Goal: Task Accomplishment & Management: Complete application form

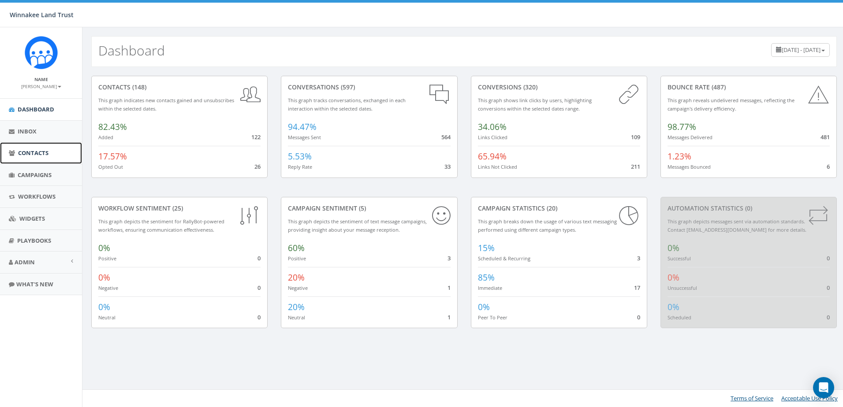
drag, startPoint x: 0, startPoint y: 0, endPoint x: 39, endPoint y: 157, distance: 161.3
click at [39, 157] on span "Contacts" at bounding box center [33, 153] width 30 height 8
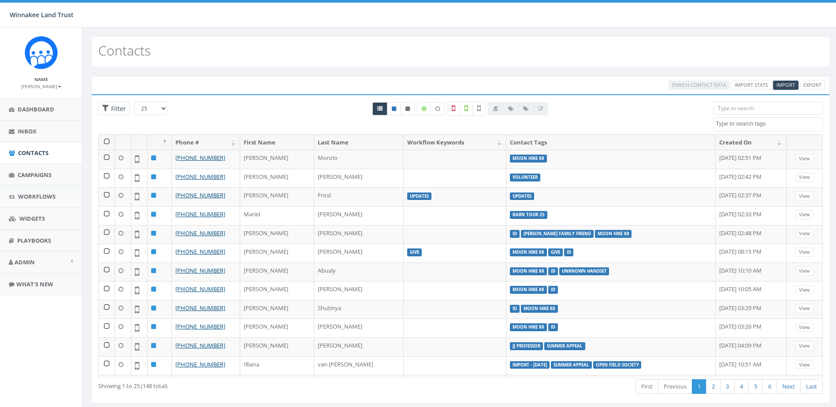
select select
click at [745, 106] on input "search" at bounding box center [768, 108] width 110 height 13
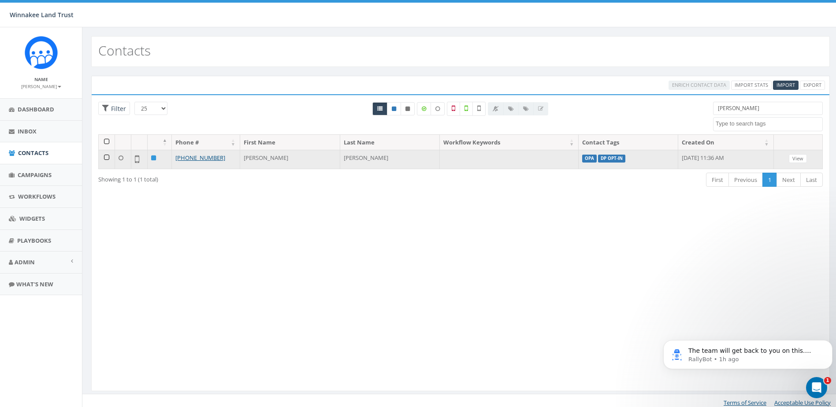
type input "brady"
click at [265, 157] on td "Jonathan" at bounding box center [290, 159] width 100 height 19
click at [210, 156] on link "+1 646-477-1783" at bounding box center [200, 158] width 50 height 8
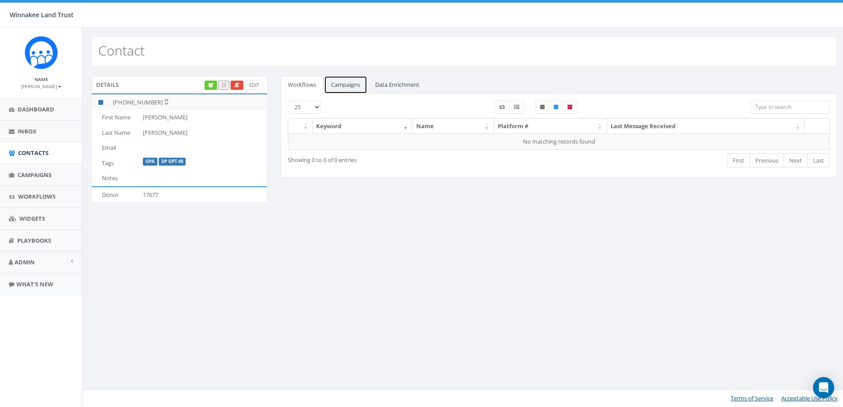
click at [361, 80] on link "Campaigns" at bounding box center [345, 85] width 43 height 18
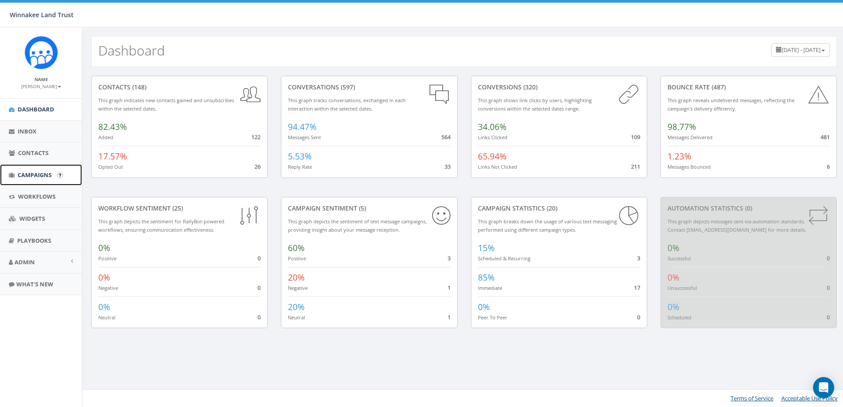
click at [37, 175] on span "Campaigns" at bounding box center [35, 175] width 34 height 8
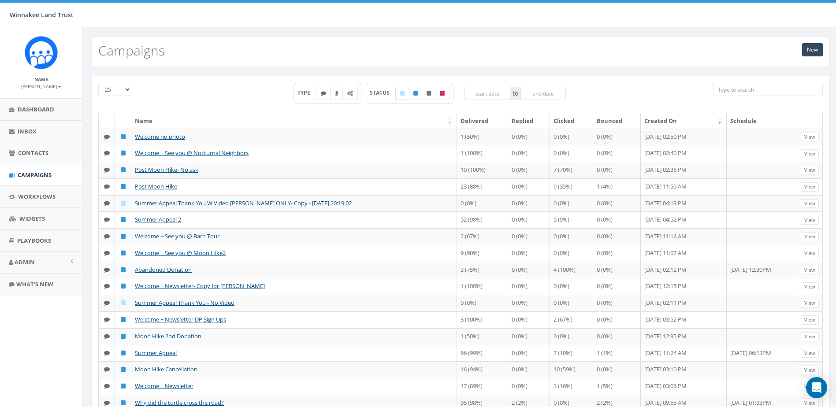
click at [404, 90] on label at bounding box center [402, 93] width 14 height 13
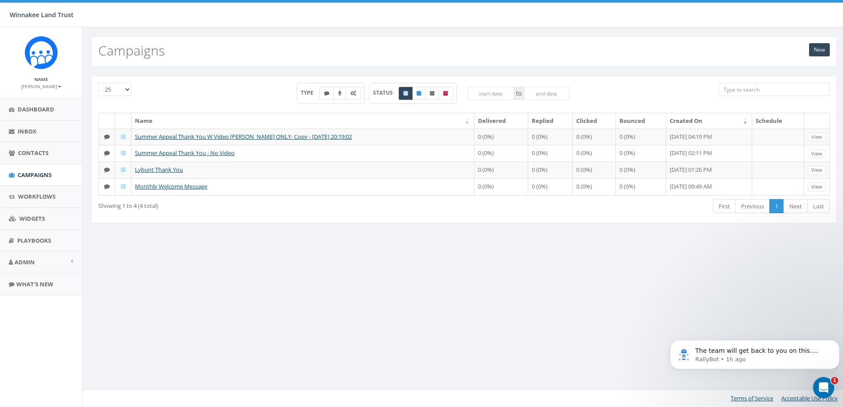
click at [403, 93] on label at bounding box center [406, 93] width 14 height 13
checkbox input "false"
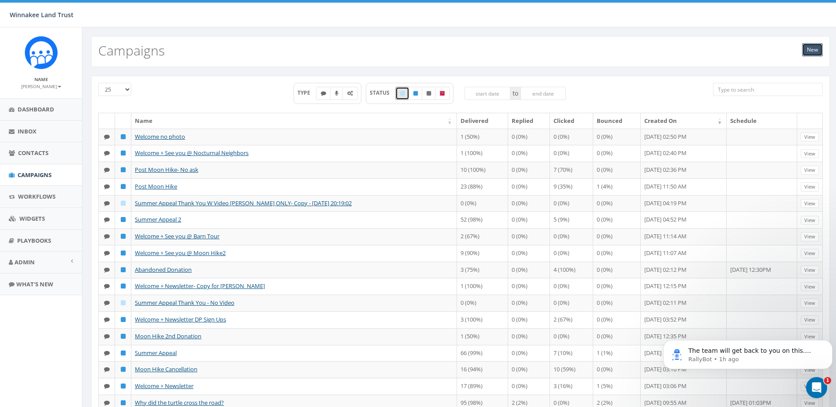
click at [804, 50] on link "New" at bounding box center [812, 49] width 21 height 13
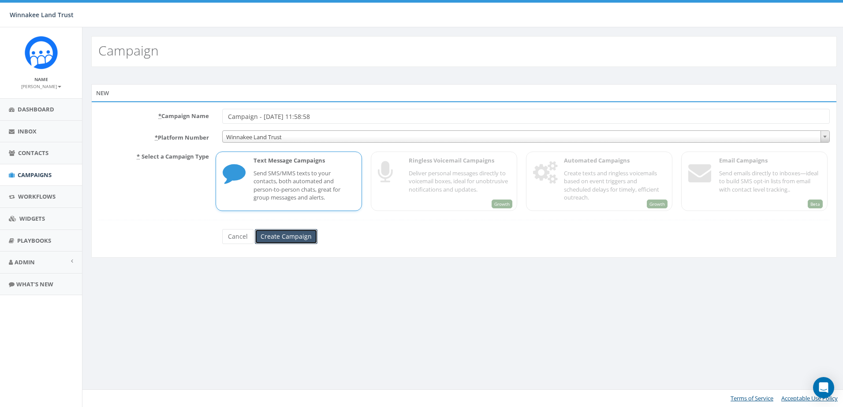
click at [290, 235] on input "Create Campaign" at bounding box center [286, 236] width 63 height 15
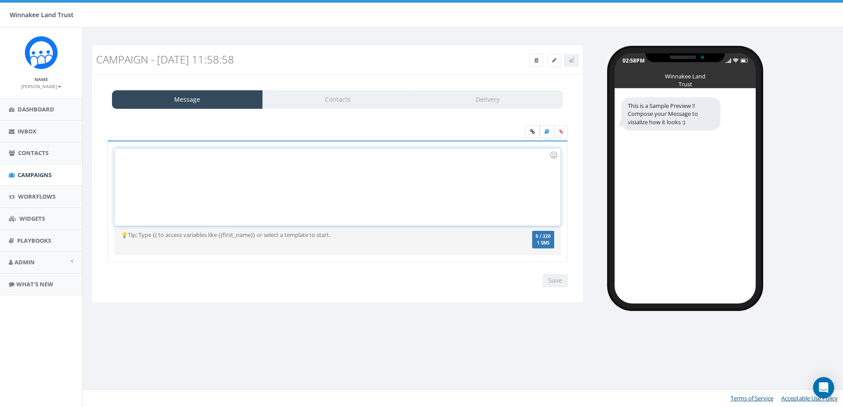
click at [203, 157] on div at bounding box center [337, 187] width 445 height 77
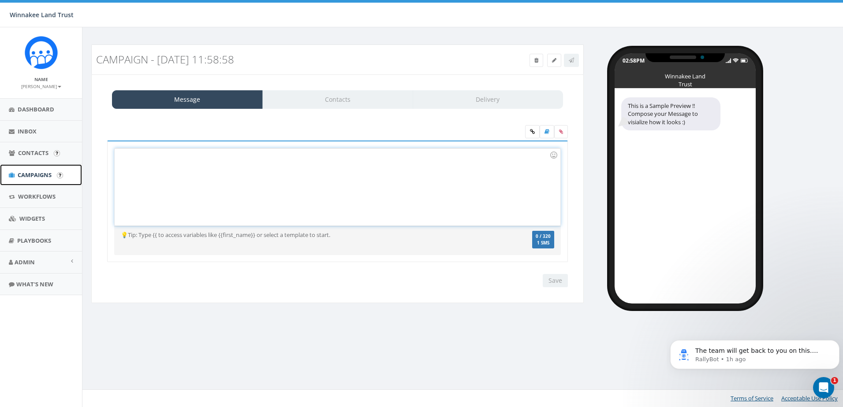
click at [37, 173] on span "Campaigns" at bounding box center [35, 175] width 34 height 8
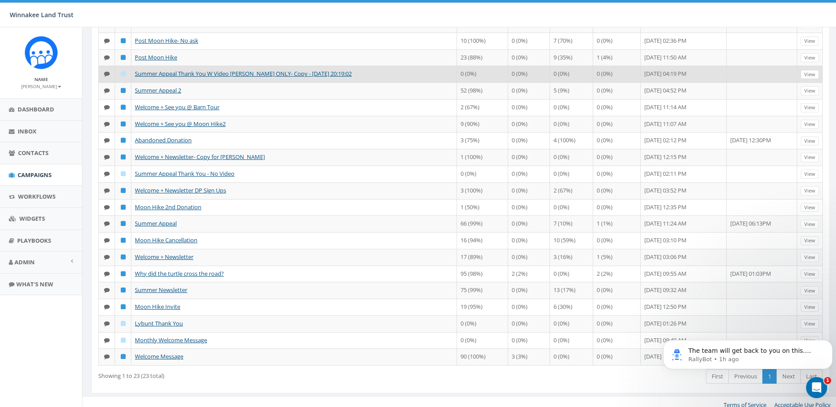
scroll to position [152, 0]
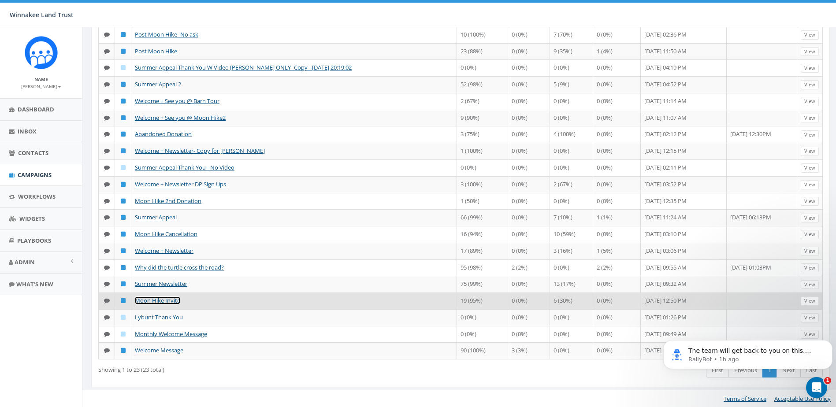
click at [156, 303] on link "Moon Hike Invite" at bounding box center [157, 301] width 45 height 8
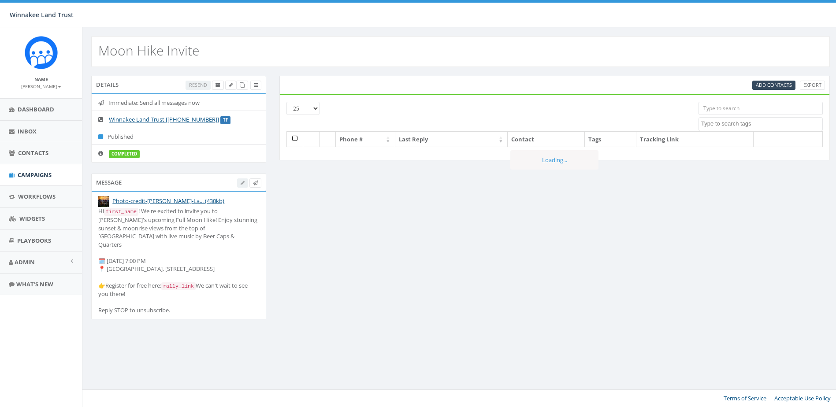
select select
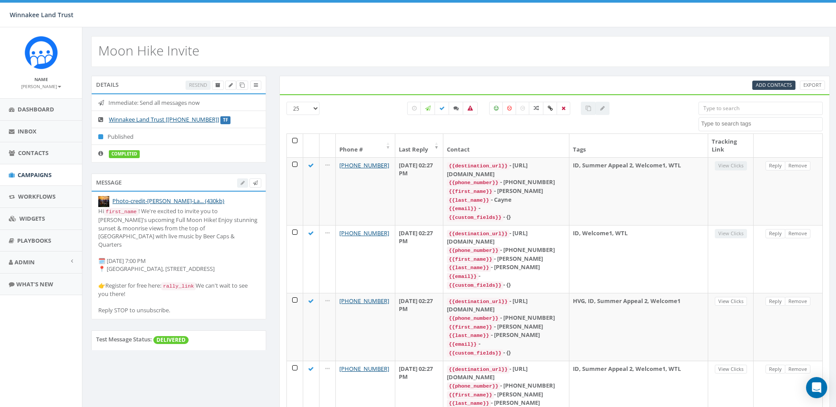
drag, startPoint x: 183, startPoint y: 310, endPoint x: 93, endPoint y: 213, distance: 132.3
click at [93, 213] on li "Photo-credit-Mike-La... (430kb) Hi first_name ! We're excited to invite you to …" at bounding box center [179, 255] width 174 height 127
copy div "Hi first_name ! We're excited to invite you to Winnakee's upcoming Full Moon Hi…"
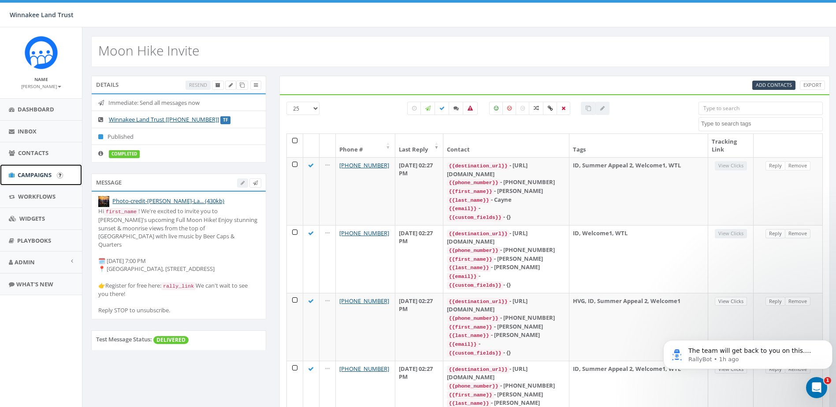
click at [31, 172] on span "Campaigns" at bounding box center [35, 175] width 34 height 8
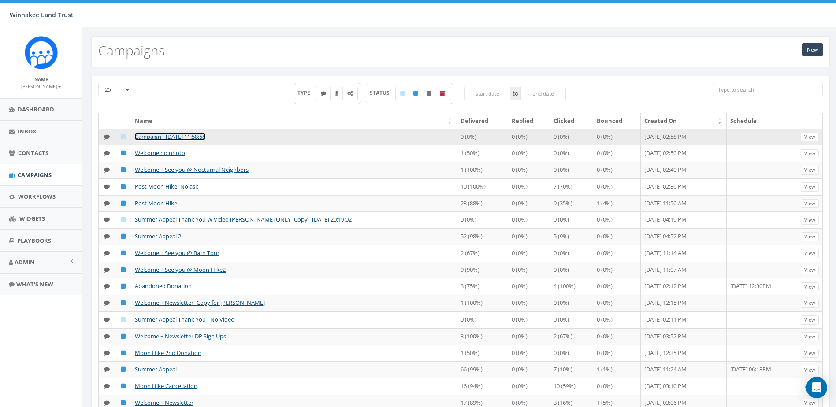
click at [162, 135] on link "Campaign - [DATE] 11:58:58" at bounding box center [170, 137] width 71 height 8
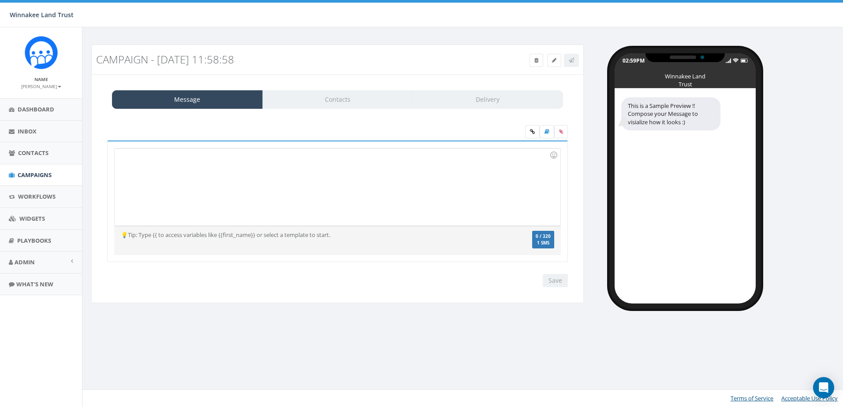
click at [179, 165] on div at bounding box center [337, 187] width 445 height 77
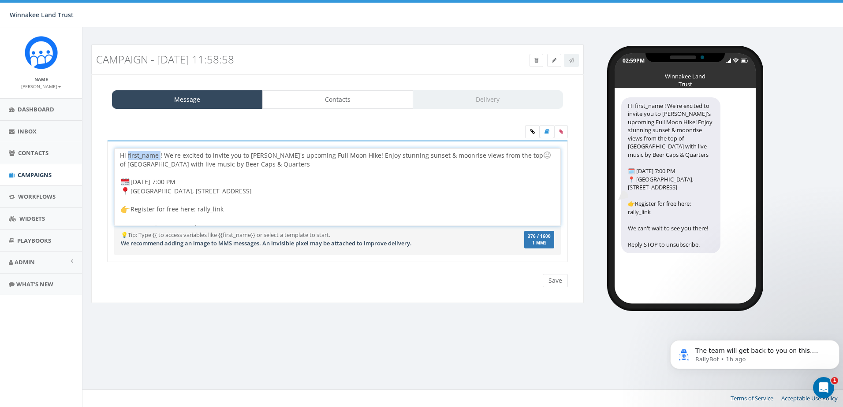
drag, startPoint x: 159, startPoint y: 155, endPoint x: 127, endPoint y: 157, distance: 32.3
click at [127, 157] on div "Hi first_name ! We're excited to invite you to Winnakee's upcoming Full Moon Hi…" at bounding box center [337, 187] width 445 height 77
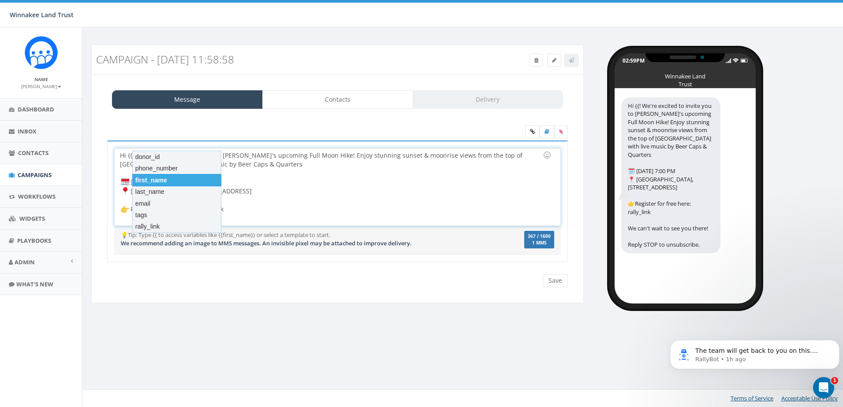
click at [162, 180] on div "first_name" at bounding box center [176, 180] width 89 height 12
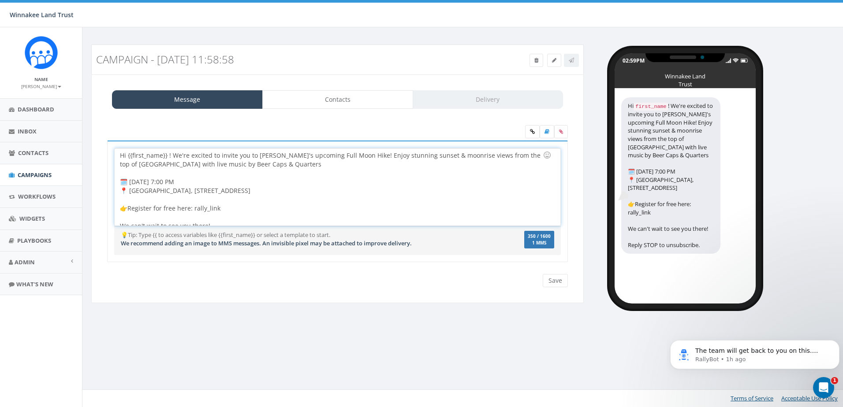
click at [168, 157] on div "Hi {{first_name}} ! We're excited to invite you to Winnakee's upcoming Full Moo…" at bounding box center [337, 187] width 445 height 77
drag, startPoint x: 321, startPoint y: 156, endPoint x: 362, endPoint y: 154, distance: 41.1
click at [362, 154] on div "Hi {{first_name}}! We're excited to invite you to Winnakee's upcoming Full Moon…" at bounding box center [337, 187] width 445 height 77
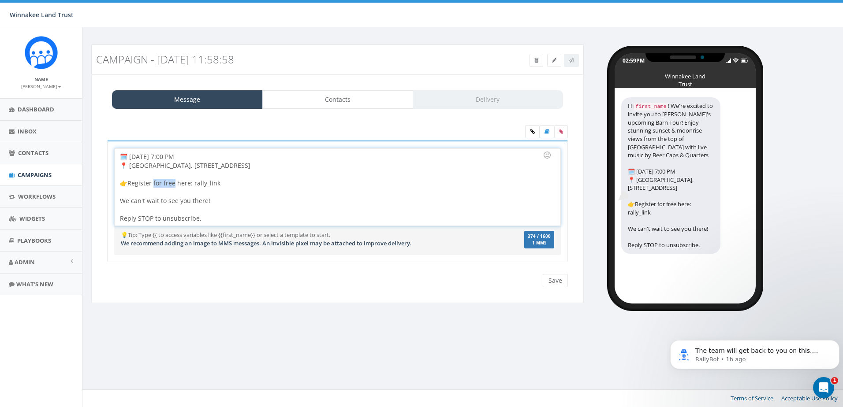
drag, startPoint x: 175, startPoint y: 184, endPoint x: 153, endPoint y: 184, distance: 22.9
click at [153, 184] on div "Hi {{first_name}}! We're excited to invite you to Winnakee's upcoming Barn Tour…" at bounding box center [337, 187] width 445 height 77
click at [210, 183] on div "Hi {{first_name}}! We're excited to invite you to Winnakee's upcoming Barn Tour…" at bounding box center [337, 187] width 445 height 77
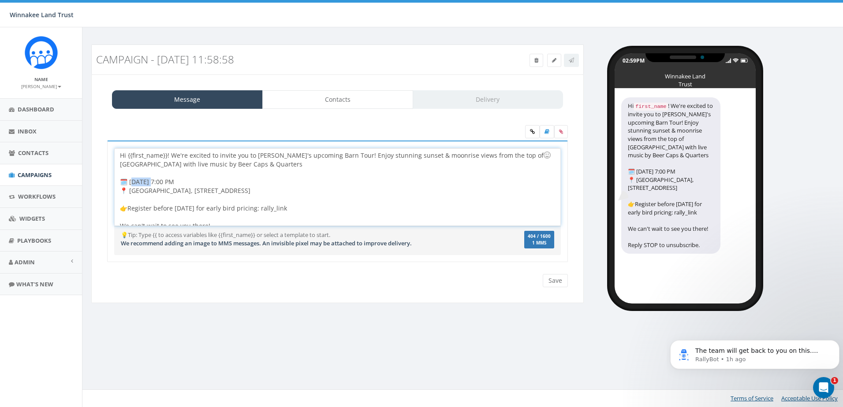
drag, startPoint x: 149, startPoint y: 183, endPoint x: 131, endPoint y: 183, distance: 17.6
click at [131, 183] on div "Hi {{first_name}}! We're excited to invite you to Winnakee's upcoming Barn Tour…" at bounding box center [337, 187] width 445 height 77
drag, startPoint x: 129, startPoint y: 183, endPoint x: 148, endPoint y: 179, distance: 19.4
click at [148, 179] on div "Hi {{first_name}}! We're excited to invite you to Winnakee's upcoming Barn Tour…" at bounding box center [337, 187] width 445 height 77
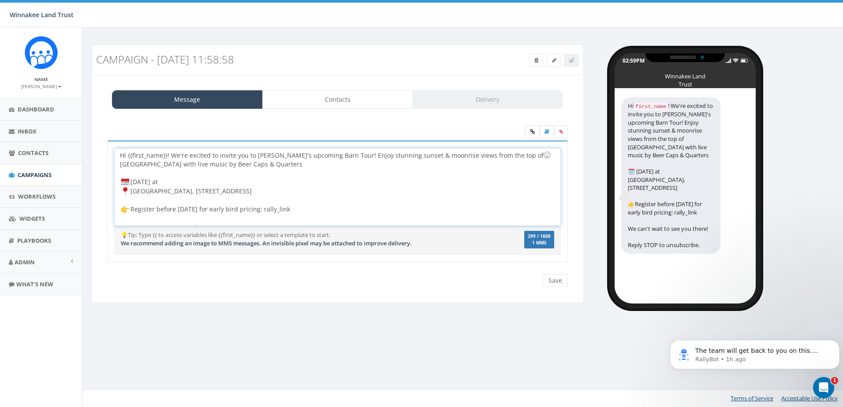
drag, startPoint x: 305, startPoint y: 210, endPoint x: 282, endPoint y: 212, distance: 23.0
click at [282, 212] on div "Hi {{first_name}}! We're excited to invite you to Winnakee's upcoming Barn Tour…" at bounding box center [337, 187] width 445 height 77
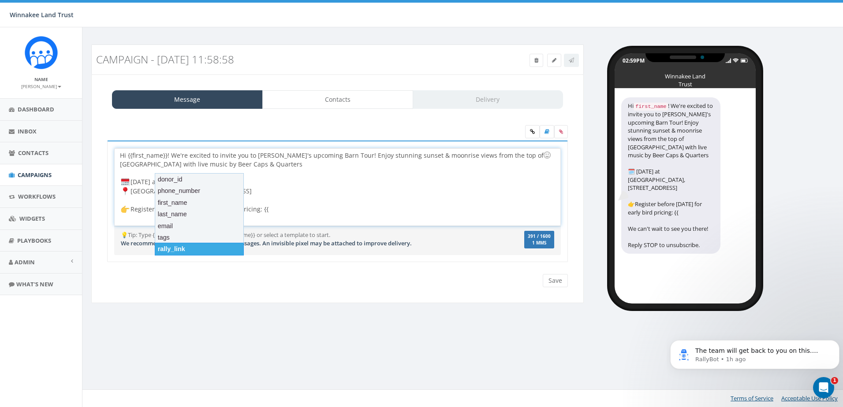
click at [180, 246] on div "rally_link" at bounding box center [199, 249] width 89 height 12
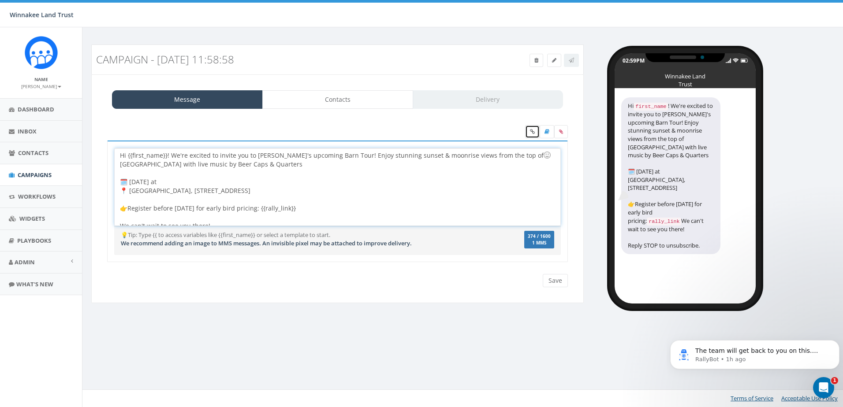
click at [534, 130] on icon at bounding box center [532, 131] width 5 height 5
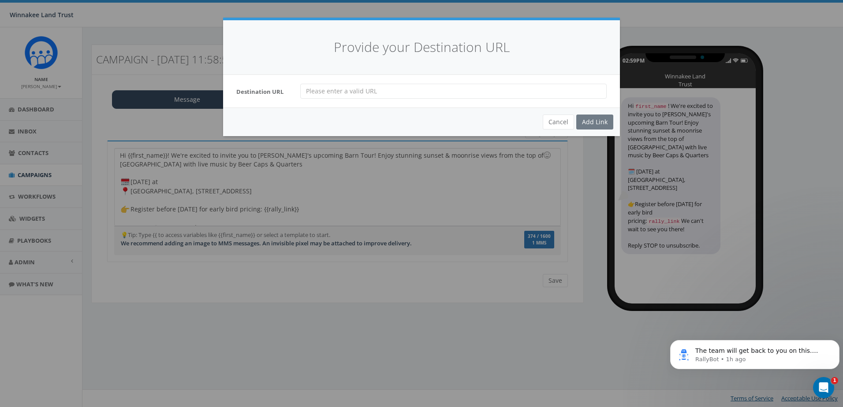
click at [344, 90] on input "url" at bounding box center [453, 91] width 306 height 15
paste input "https://wl.donorperfect.net/weblink/weblink.aspx?name=E74841&id=128"
type input "https://wl.donorperfect.net/weblink/weblink.aspx?name=E74841&id=128"
click at [599, 119] on div "Add Link" at bounding box center [594, 122] width 37 height 15
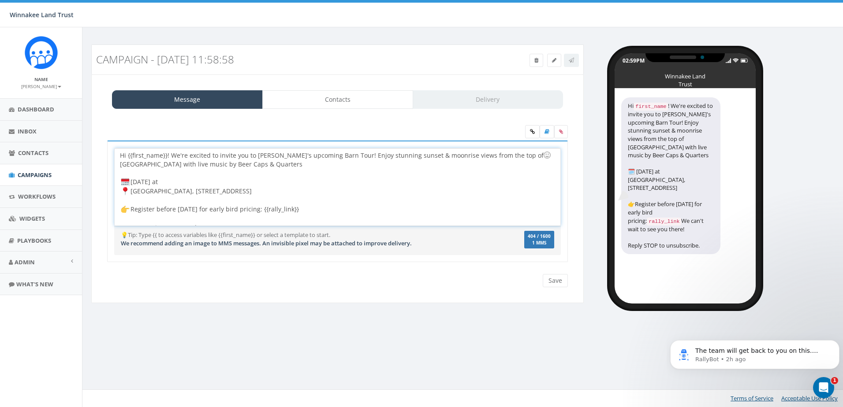
click at [172, 182] on div "Hi {{first_name}}! We're excited to invite you to Winnakee's upcoming Barn Tour…" at bounding box center [337, 187] width 445 height 77
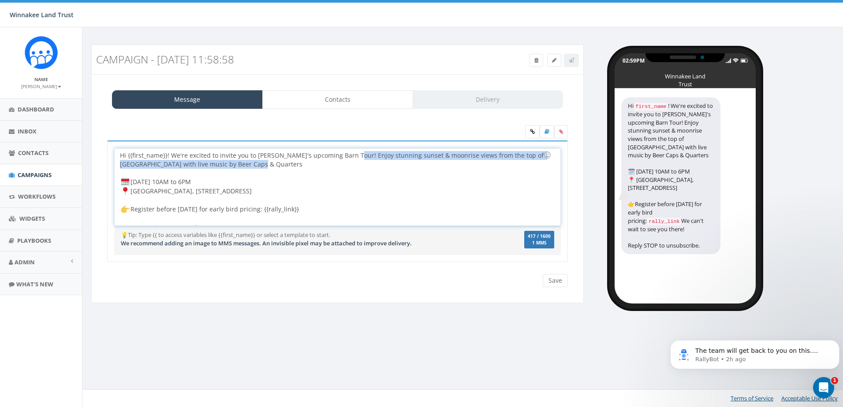
drag, startPoint x: 253, startPoint y: 164, endPoint x: 353, endPoint y: 155, distance: 100.1
click at [353, 155] on div "Hi {{first_name}}! We're excited to invite you to Winnakee's upcoming Barn Tour…" at bounding box center [337, 187] width 445 height 77
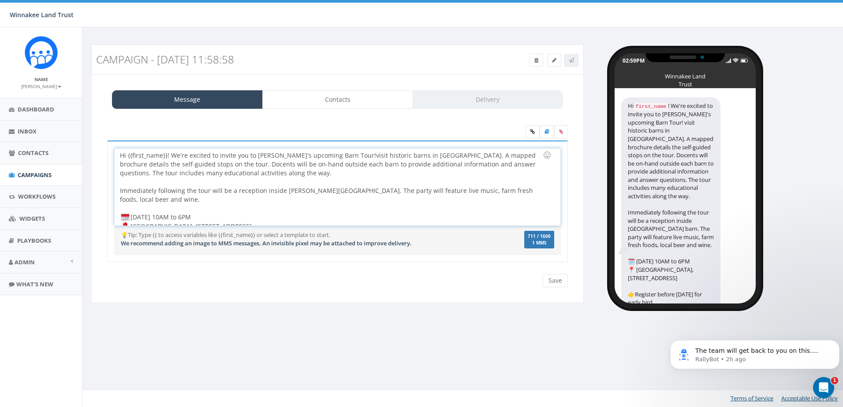
click at [353, 154] on div "Hi {{first_name}}! We're excited to invite you to Winnakee's upcoming Barn Tour…" at bounding box center [337, 187] width 445 height 77
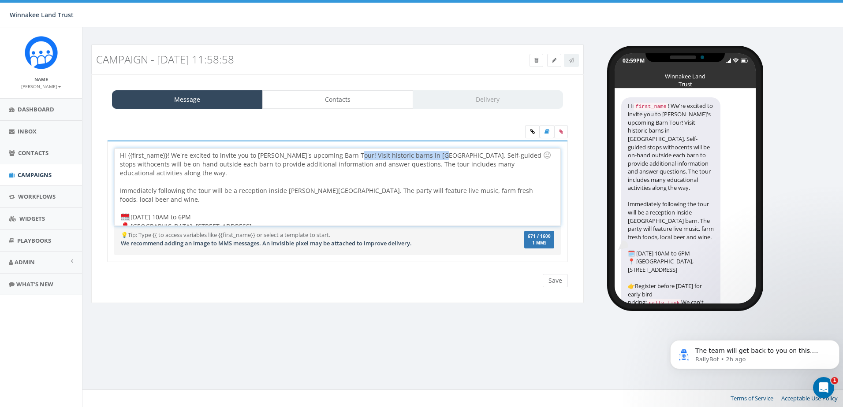
drag, startPoint x: 351, startPoint y: 154, endPoint x: 429, endPoint y: 153, distance: 78.1
click at [429, 153] on div "Hi {{first_name}}! We're excited to invite you to Winnakee's upcoming Barn Tour…" at bounding box center [337, 187] width 445 height 77
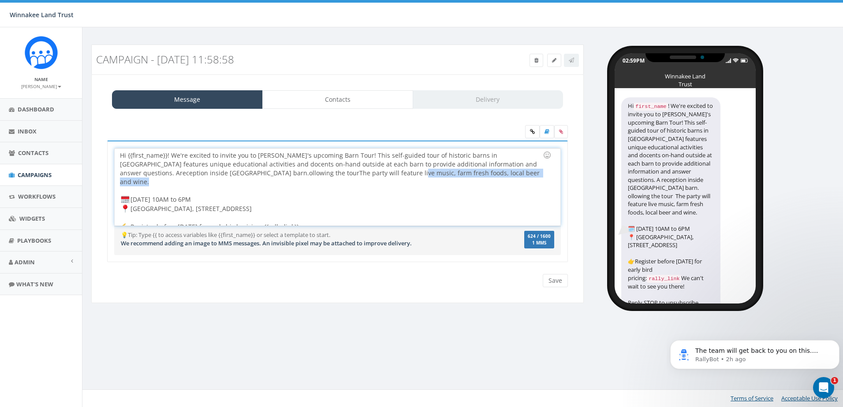
drag, startPoint x: 287, startPoint y: 173, endPoint x: 425, endPoint y: 172, distance: 137.6
click at [425, 172] on div "Hi {{first_name}}! We're excited to invite you to Winnakee's upcoming Barn Tour…" at bounding box center [337, 187] width 445 height 77
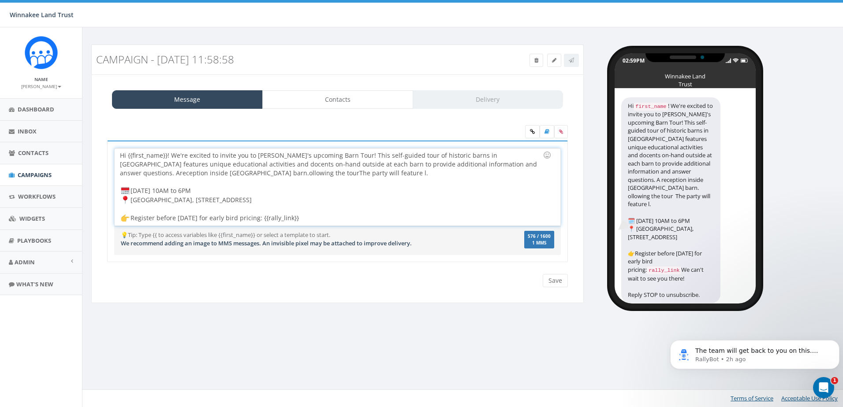
click at [170, 175] on div "Hi {{first_name}}! We're excited to invite you to Winnakee's upcoming Barn Tour…" at bounding box center [337, 187] width 445 height 77
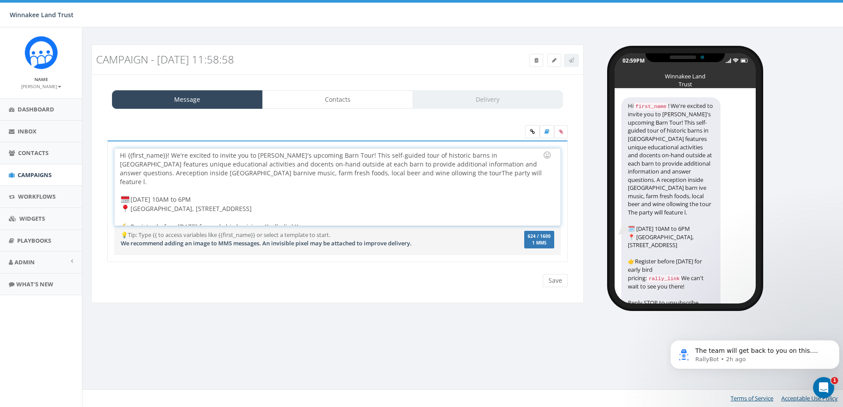
click at [170, 175] on div "Hi {{first_name}}! We're excited to invite you to Winnakee's upcoming Barn Tour…" at bounding box center [337, 187] width 445 height 77
drag, startPoint x: 324, startPoint y: 173, endPoint x: 443, endPoint y: 174, distance: 119.5
click at [443, 174] on div "Hi {{first_name}}! We're excited to invite you to Winnakee's upcoming Barn Tour…" at bounding box center [337, 187] width 445 height 77
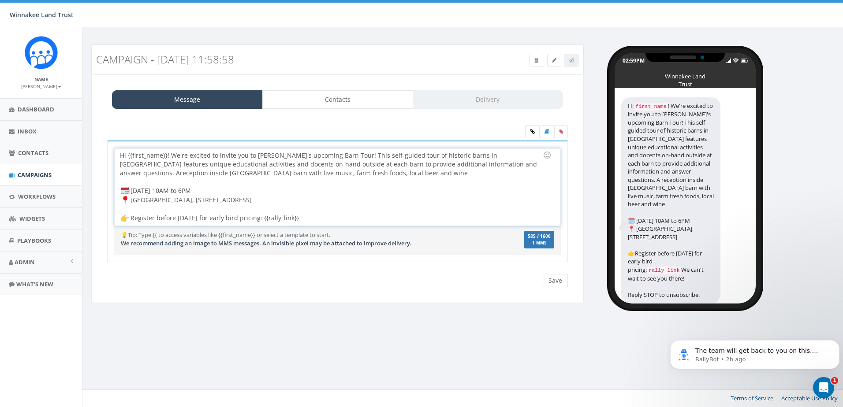
click at [473, 166] on div "Hi {{first_name}}! We're excited to invite you to Winnakee's upcoming Barn Tour…" at bounding box center [337, 187] width 445 height 77
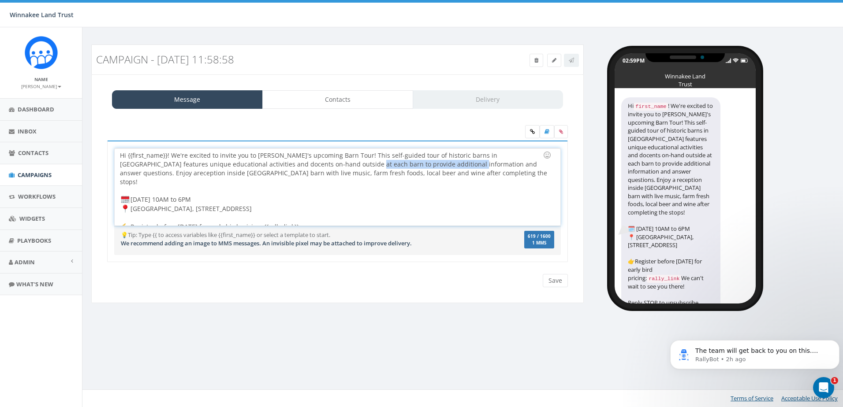
drag, startPoint x: 415, startPoint y: 163, endPoint x: 313, endPoint y: 164, distance: 101.4
click at [313, 164] on div "Hi {{first_name}}! We're excited to invite you to Winnakee's upcoming Barn Tour…" at bounding box center [337, 187] width 445 height 77
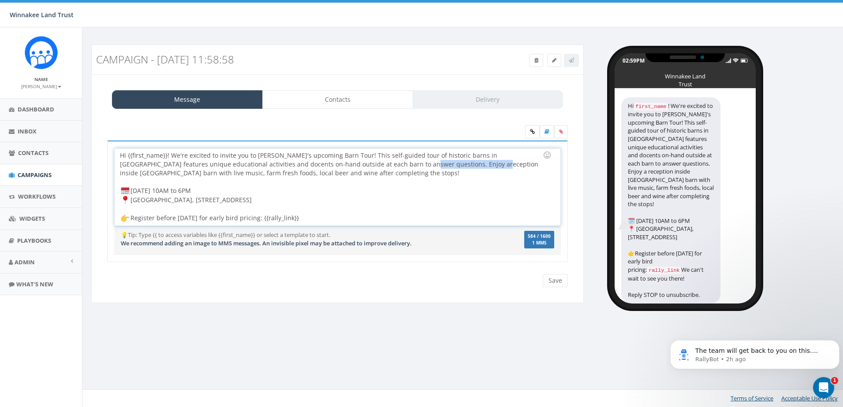
drag, startPoint x: 390, startPoint y: 164, endPoint x: 368, endPoint y: 163, distance: 22.5
click at [368, 163] on div "Hi {{first_name}}! We're excited to invite you to Winnakee's upcoming Barn Tour…" at bounding box center [337, 187] width 445 height 77
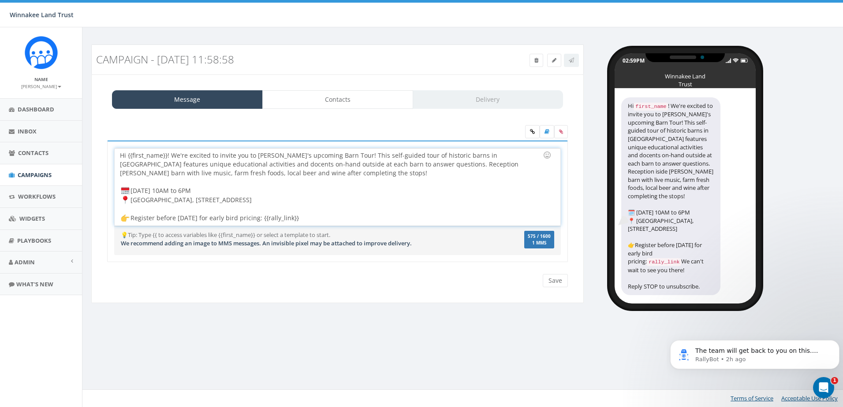
click at [410, 164] on div "Hi {{first_name}}! We're excited to invite you to Winnakee's upcoming Barn Tour…" at bounding box center [337, 187] width 445 height 77
drag, startPoint x: 229, startPoint y: 201, endPoint x: 133, endPoint y: 199, distance: 95.7
click at [133, 199] on div "Hi {{first_name}}! We're excited to invite you to Winnakee's upcoming Barn Tour…" at bounding box center [337, 187] width 445 height 77
drag, startPoint x: 234, startPoint y: 201, endPoint x: 134, endPoint y: 201, distance: 100.5
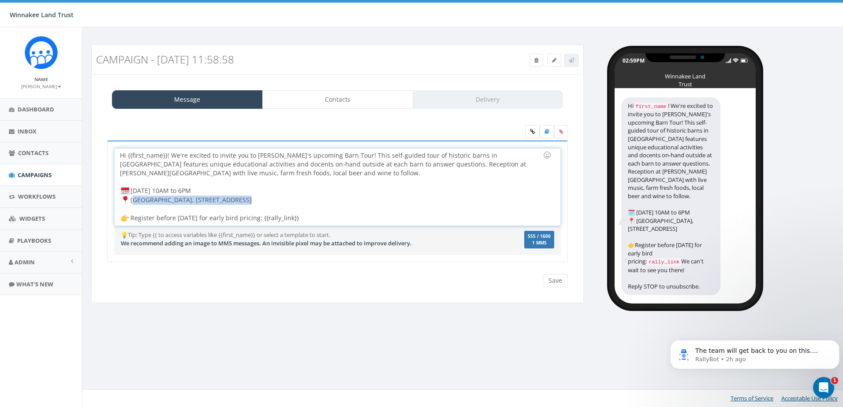
click at [134, 201] on div "Hi {{first_name}}! We're excited to invite you to Winnakee's upcoming Barn Tour…" at bounding box center [337, 187] width 445 height 77
click at [353, 153] on div "Hi {{first_name}}! We're excited to invite you to Winnakee's upcoming Barn Tour…" at bounding box center [337, 187] width 445 height 77
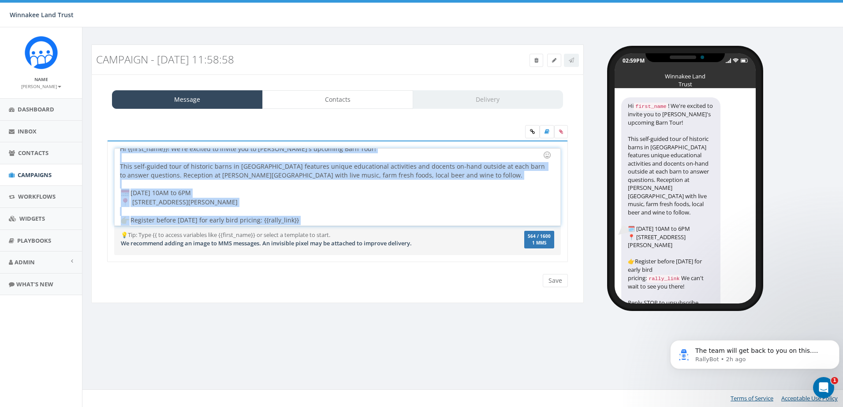
scroll to position [0, 0]
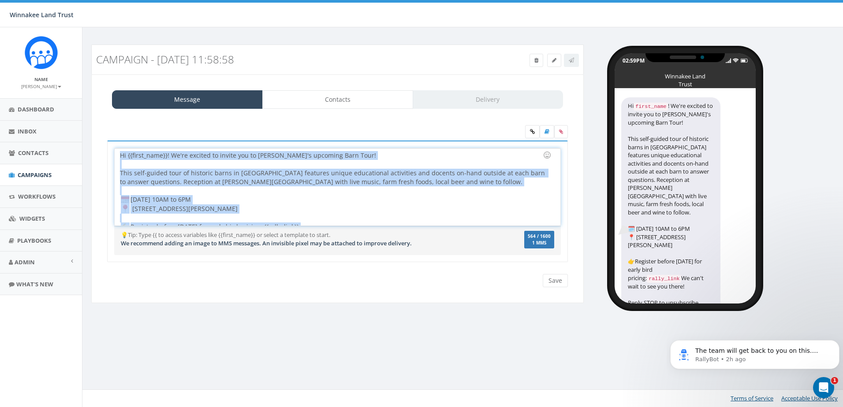
drag, startPoint x: 211, startPoint y: 219, endPoint x: 116, endPoint y: 148, distance: 118.9
click at [116, 149] on div "Hi {{first_name}}! We're excited to invite you to Winnakee's upcoming Barn Tour…" at bounding box center [337, 187] width 445 height 77
copy div "Hi {{first_name}}! We're excited to invite you to Winnakee's upcoming Barn Tour…"
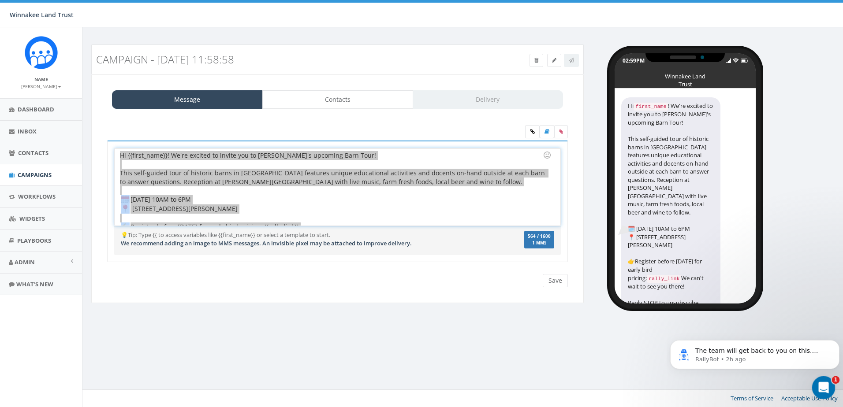
click at [813, 384] on div "Open Intercom Messenger" at bounding box center [822, 386] width 29 height 29
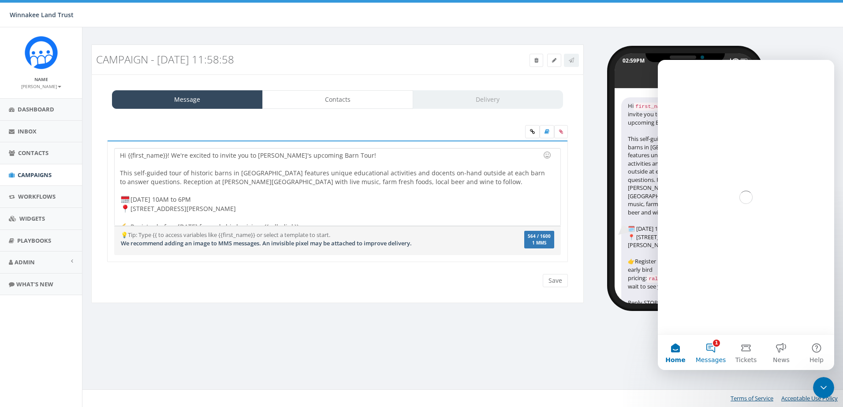
click at [713, 344] on button "1 Messages" at bounding box center [710, 352] width 35 height 35
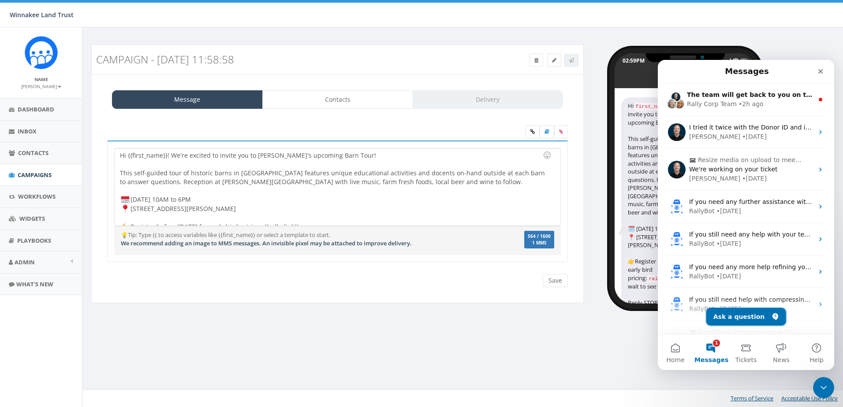
click at [750, 319] on button "Ask a question" at bounding box center [746, 317] width 80 height 18
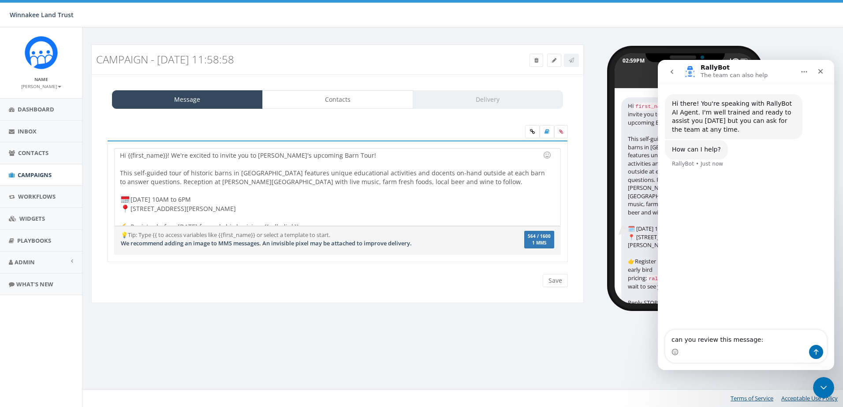
type textarea "can you review this message: Hi {{first_name}}! We're excited to invite you to …"
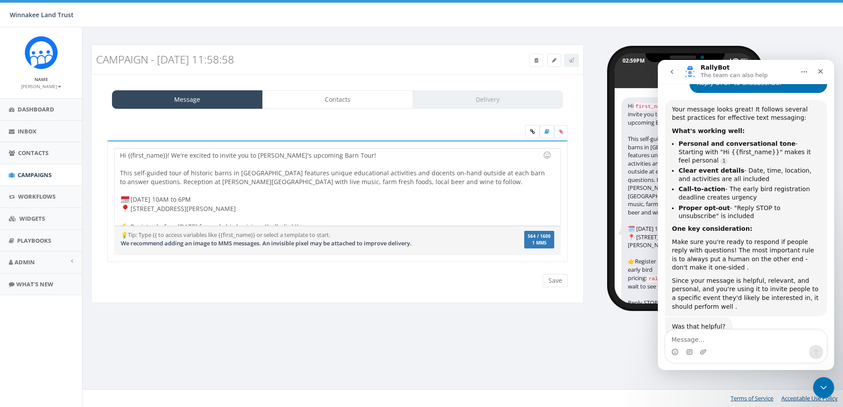
scroll to position [261, 0]
click at [817, 389] on icon "Close Intercom Messenger" at bounding box center [822, 386] width 11 height 11
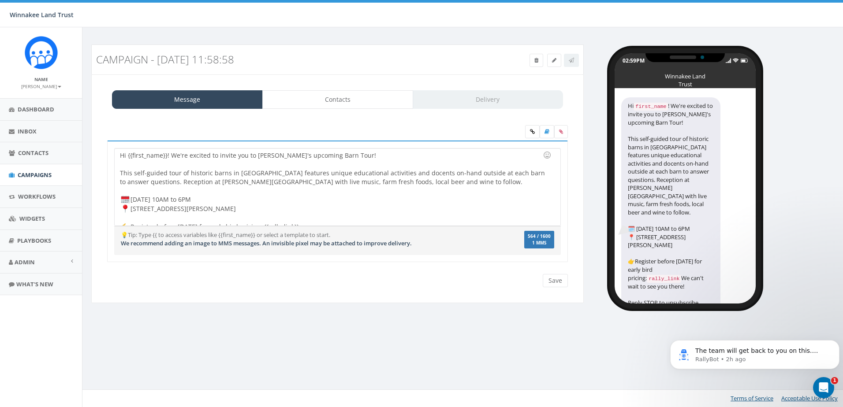
scroll to position [45, 0]
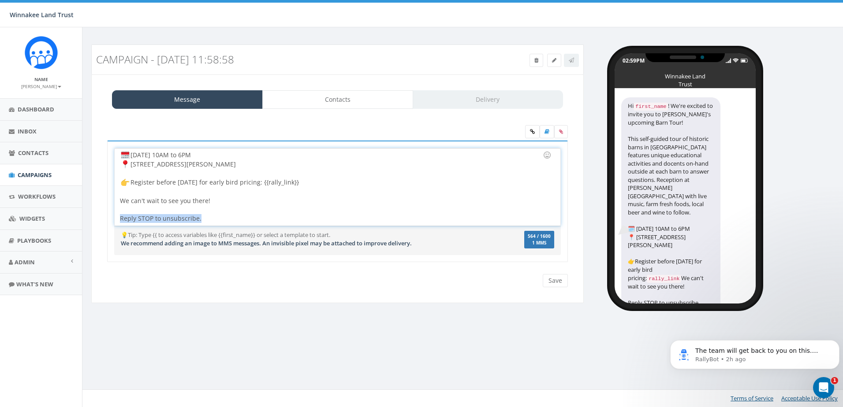
drag, startPoint x: 181, startPoint y: 221, endPoint x: 101, endPoint y: 220, distance: 80.7
click at [101, 220] on div "Hi {{first_name}}! We're excited to invite you to Winnakee's upcoming Barn Tour…" at bounding box center [338, 207] width 474 height 133
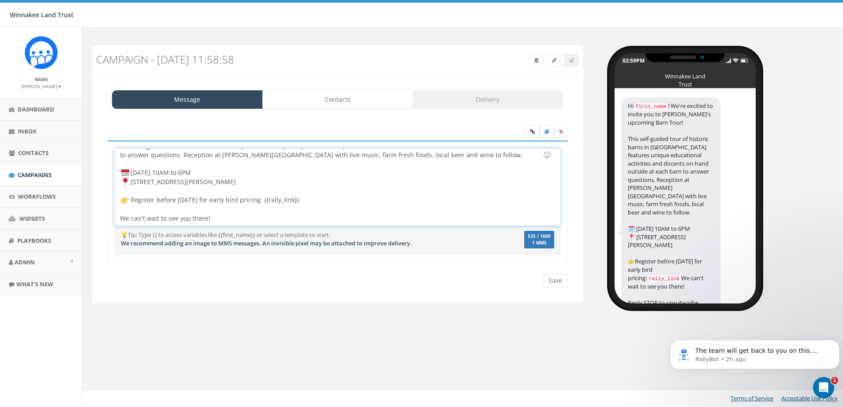
scroll to position [20, 0]
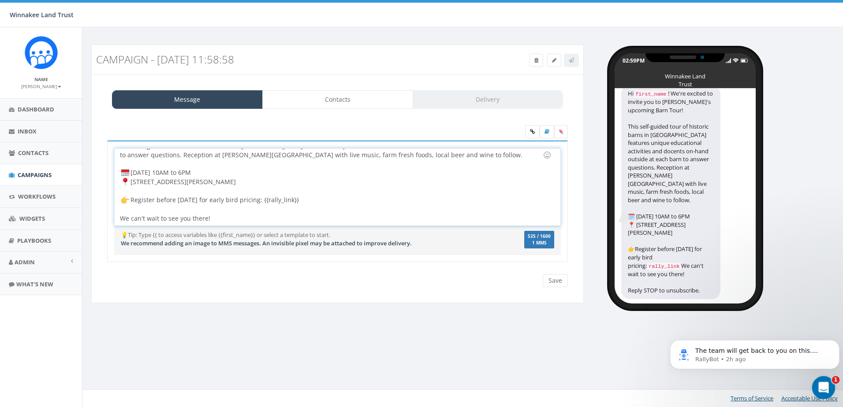
click at [821, 384] on icon "Open Intercom Messenger" at bounding box center [822, 387] width 15 height 15
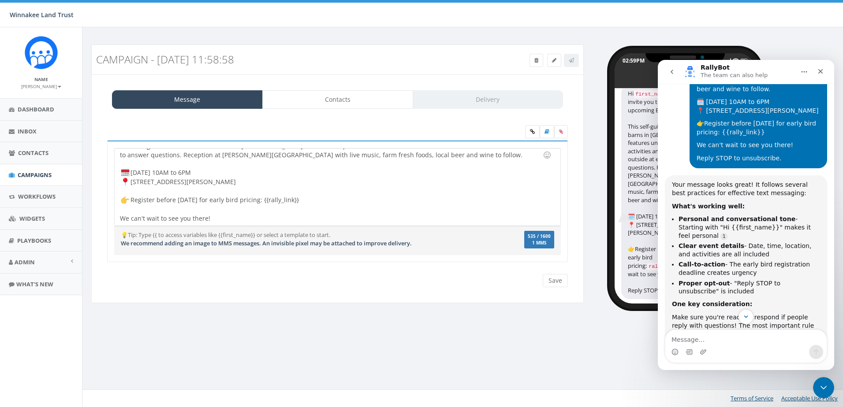
scroll to position [173, 0]
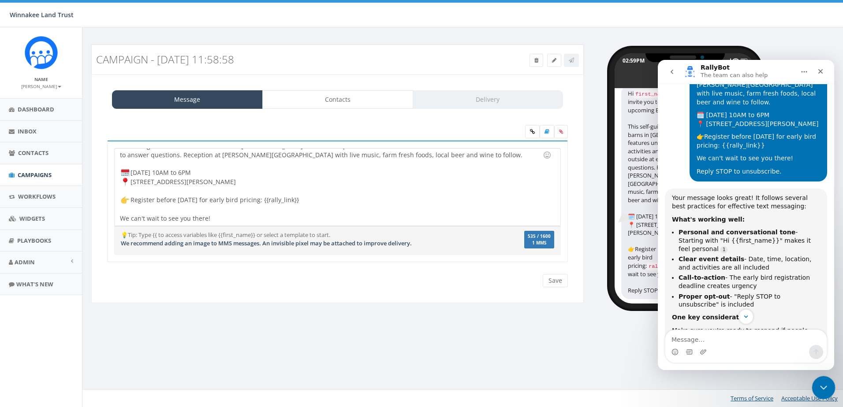
drag, startPoint x: 818, startPoint y: 386, endPoint x: 1574, endPoint y: 732, distance: 831.6
click at [817, 386] on icon "Close Intercom Messenger" at bounding box center [822, 386] width 11 height 11
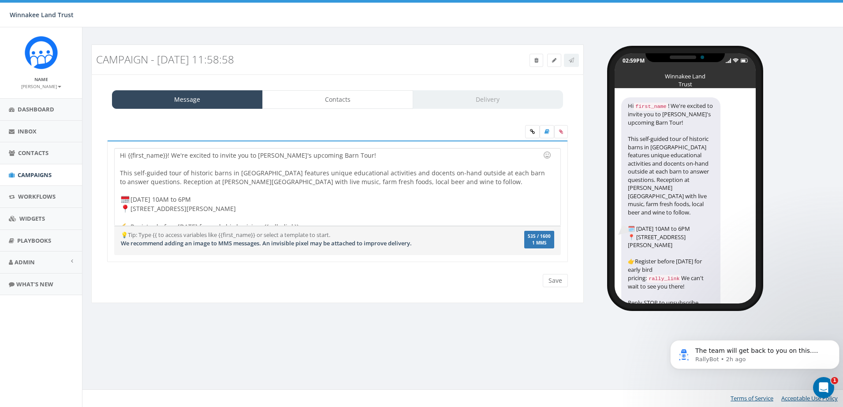
scroll to position [20, 0]
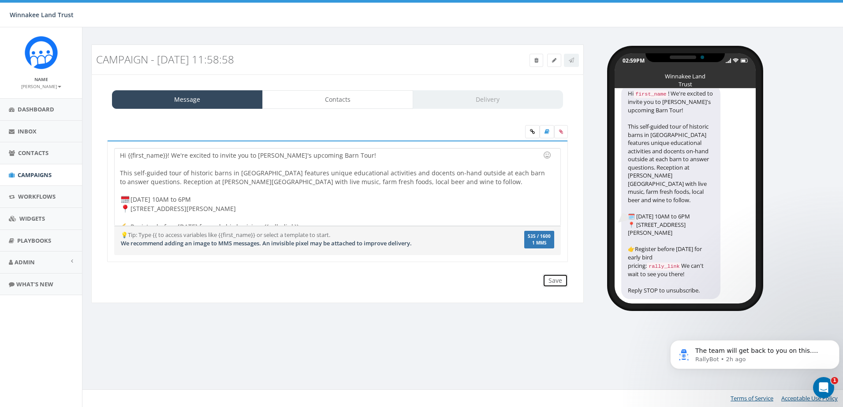
click at [560, 283] on input "Save" at bounding box center [555, 280] width 25 height 13
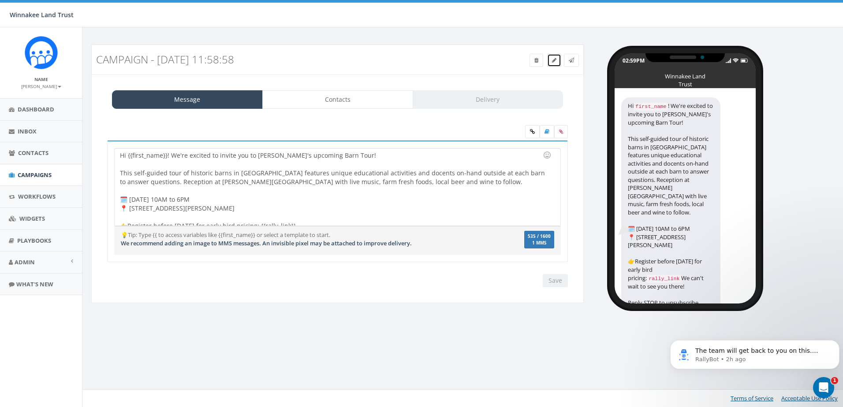
click at [552, 60] on icon at bounding box center [554, 60] width 4 height 5
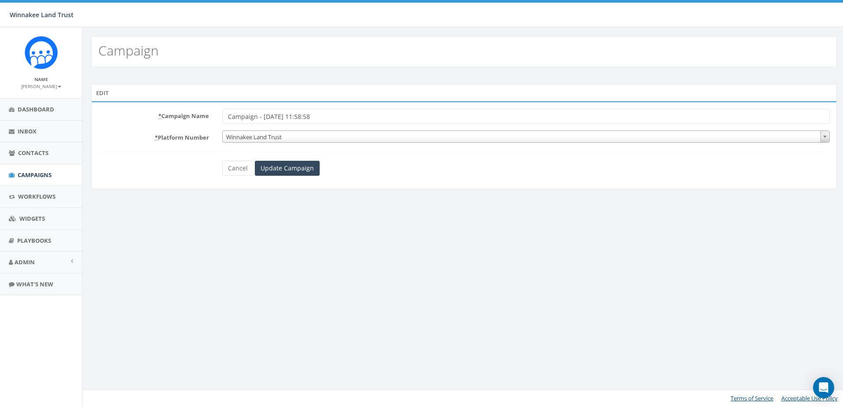
drag, startPoint x: 292, startPoint y: 115, endPoint x: 199, endPoint y: 116, distance: 93.0
click at [199, 116] on div "* Campaign Name Campaign - 08/18/2025, 11:58:58" at bounding box center [464, 116] width 745 height 15
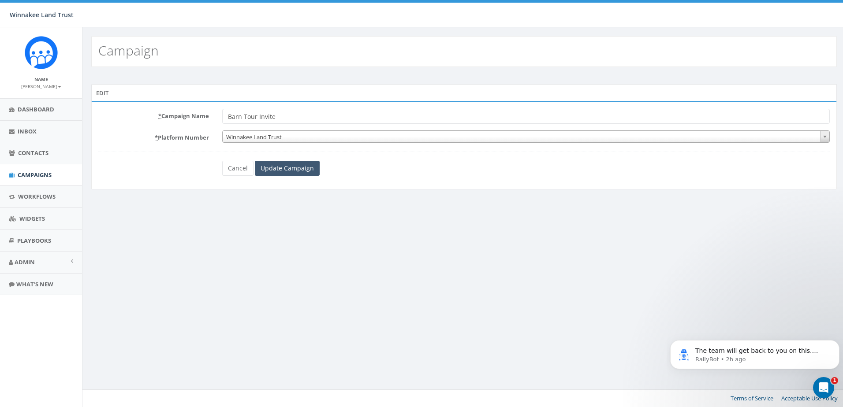
type input "Barn Tour Invite"
click at [289, 175] on input "Update Campaign" at bounding box center [287, 168] width 65 height 15
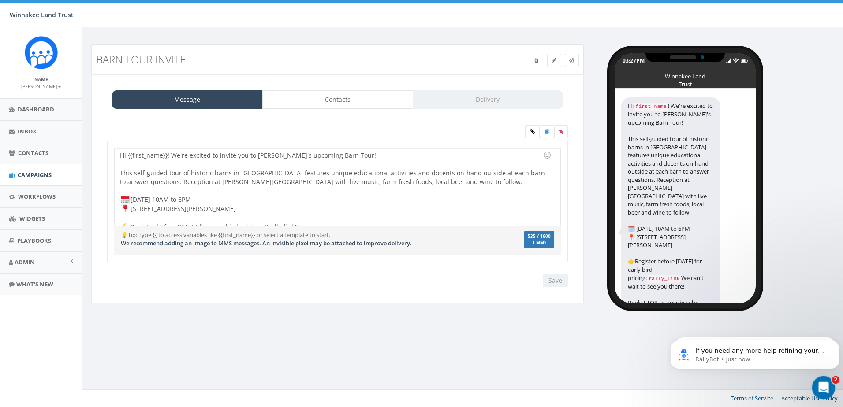
click at [824, 386] on icon "Open Intercom Messenger" at bounding box center [822, 387] width 15 height 15
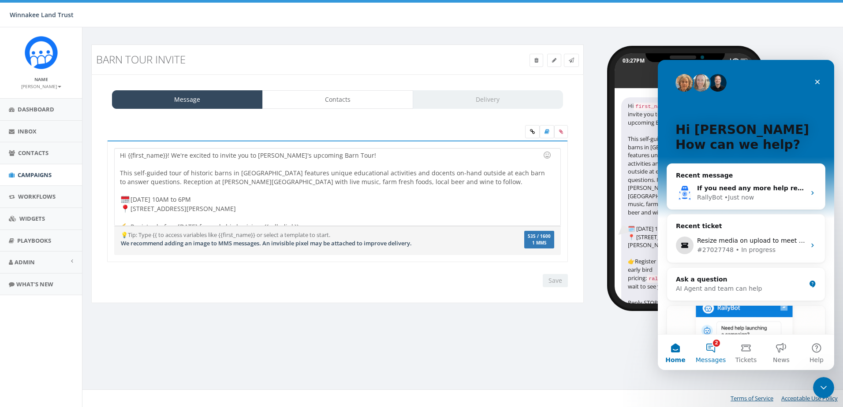
click at [708, 350] on button "2 Messages" at bounding box center [710, 352] width 35 height 35
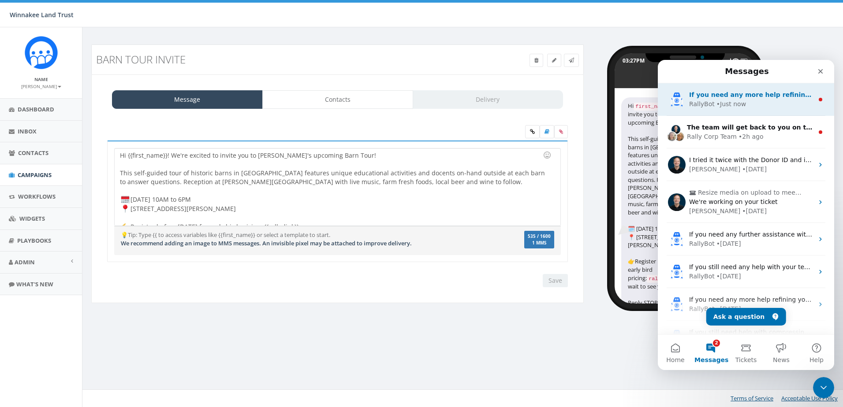
click at [731, 104] on div "• Just now" at bounding box center [731, 104] width 30 height 9
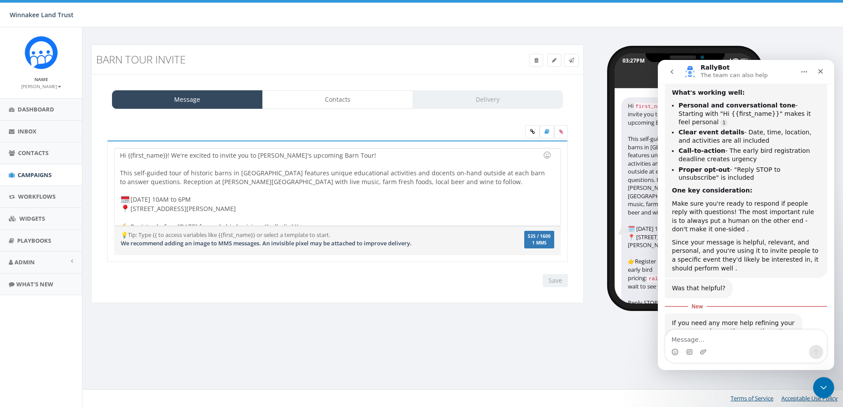
scroll to position [331, 0]
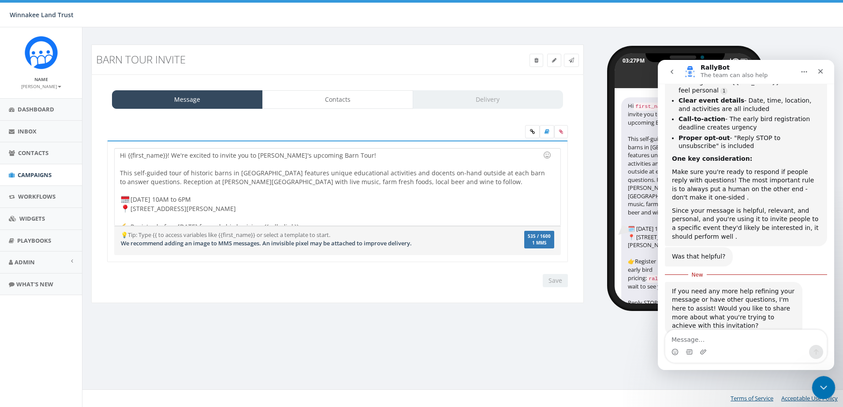
click at [823, 388] on icon "Close Intercom Messenger" at bounding box center [822, 386] width 11 height 11
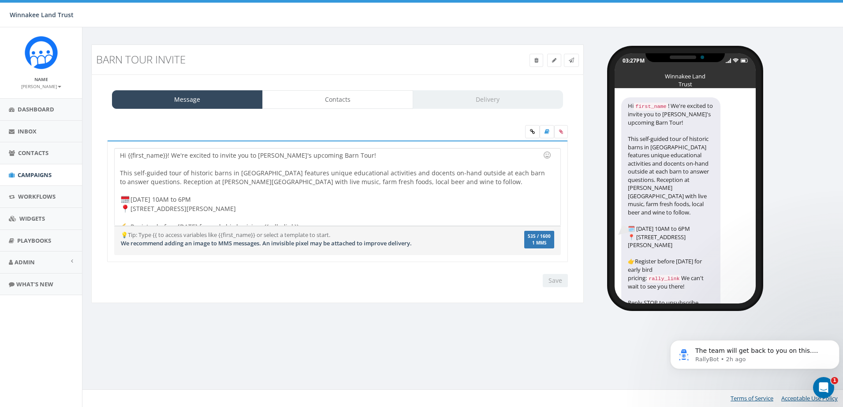
scroll to position [0, 0]
